Goal: Check status: Verify the current state of an ongoing process or item

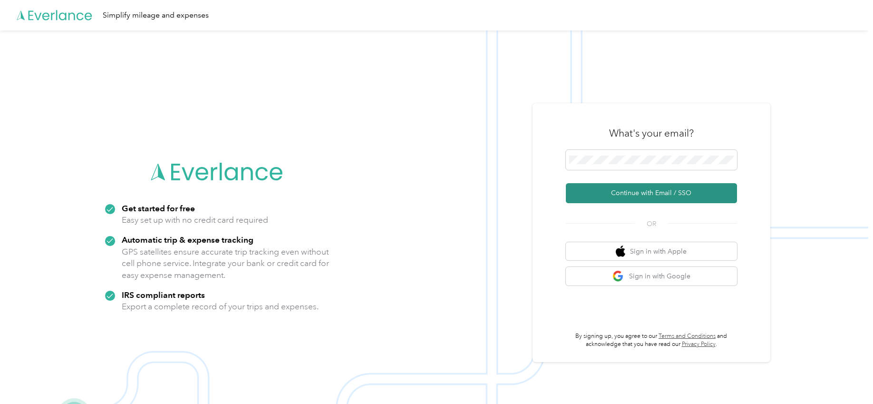
click at [635, 194] on button "Continue with Email / SSO" at bounding box center [651, 193] width 171 height 20
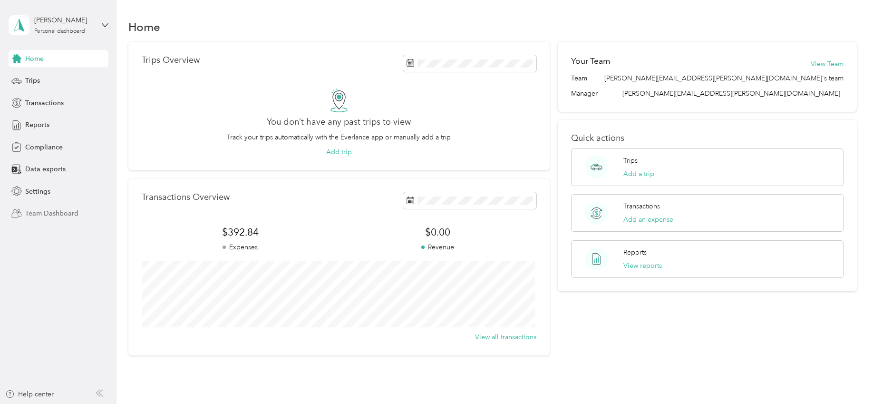
click at [57, 213] on span "Team Dashboard" at bounding box center [51, 213] width 53 height 10
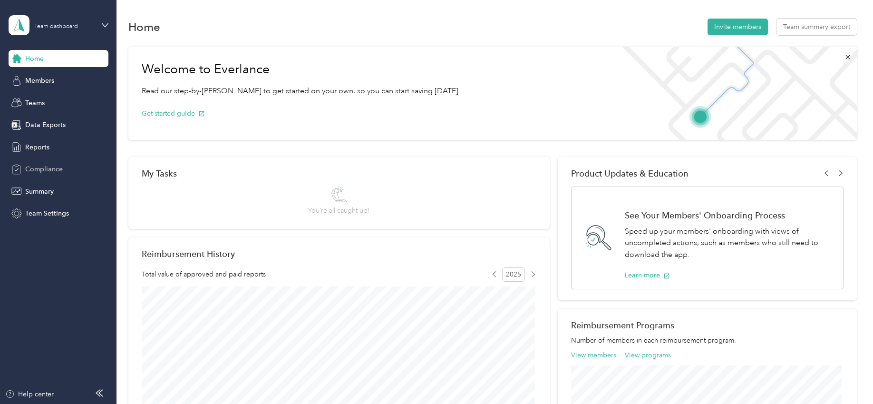
click at [41, 168] on span "Compliance" at bounding box center [44, 169] width 38 height 10
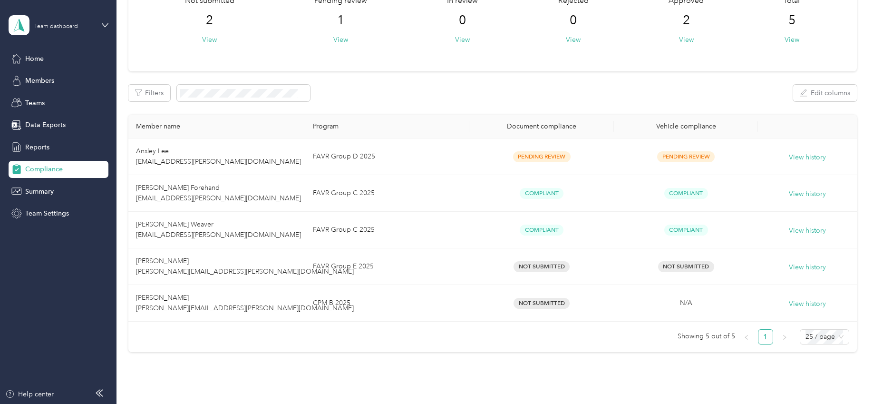
scroll to position [95, 0]
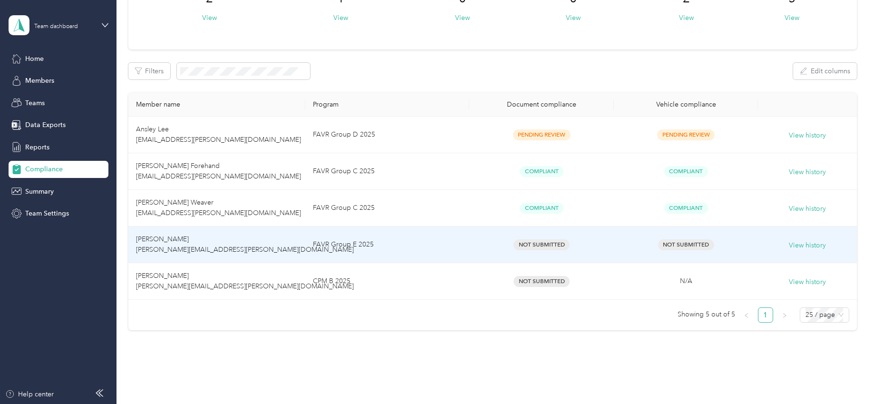
click at [529, 243] on span "Not Submitted" at bounding box center [541, 244] width 56 height 11
click at [800, 244] on button "View history" at bounding box center [807, 245] width 37 height 10
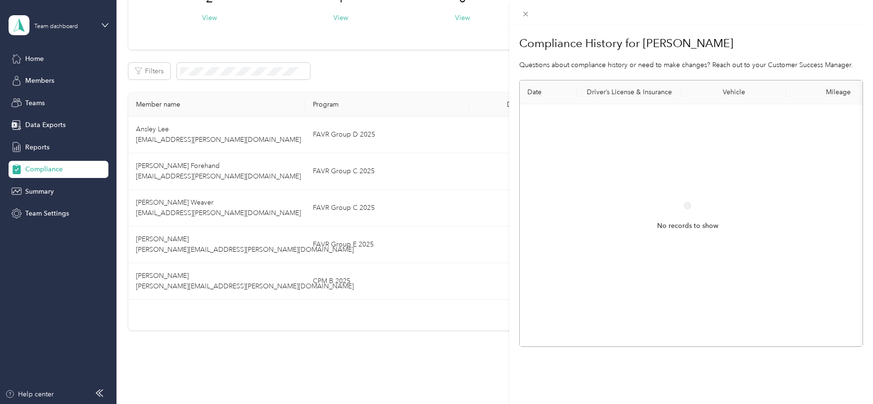
click at [379, 48] on div "Compliance History for [PERSON_NAME] Questions about compliance history or need…" at bounding box center [436, 202] width 873 height 404
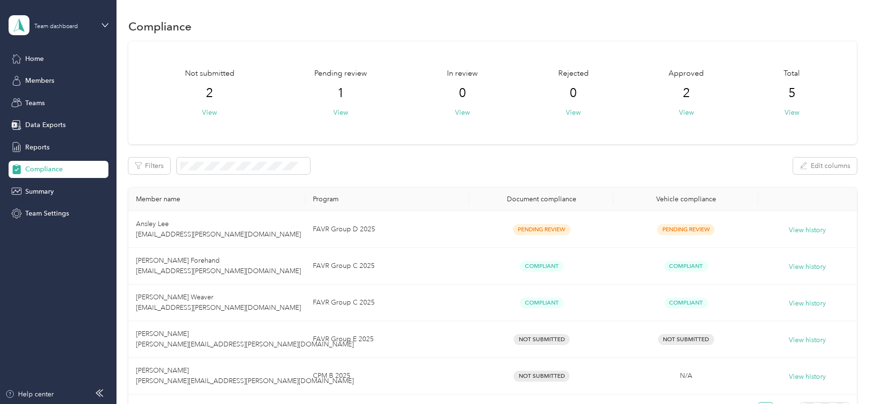
scroll to position [0, 0]
